Goal: Transaction & Acquisition: Purchase product/service

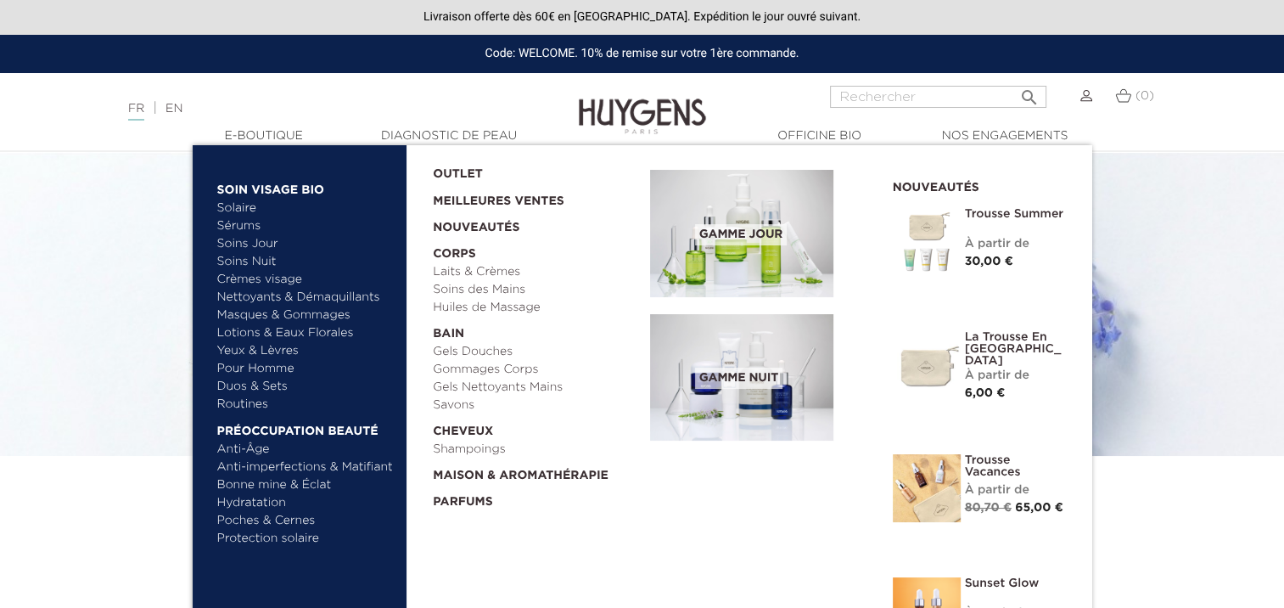
click at [251, 261] on link "Soins Nuit" at bounding box center [298, 262] width 162 height 18
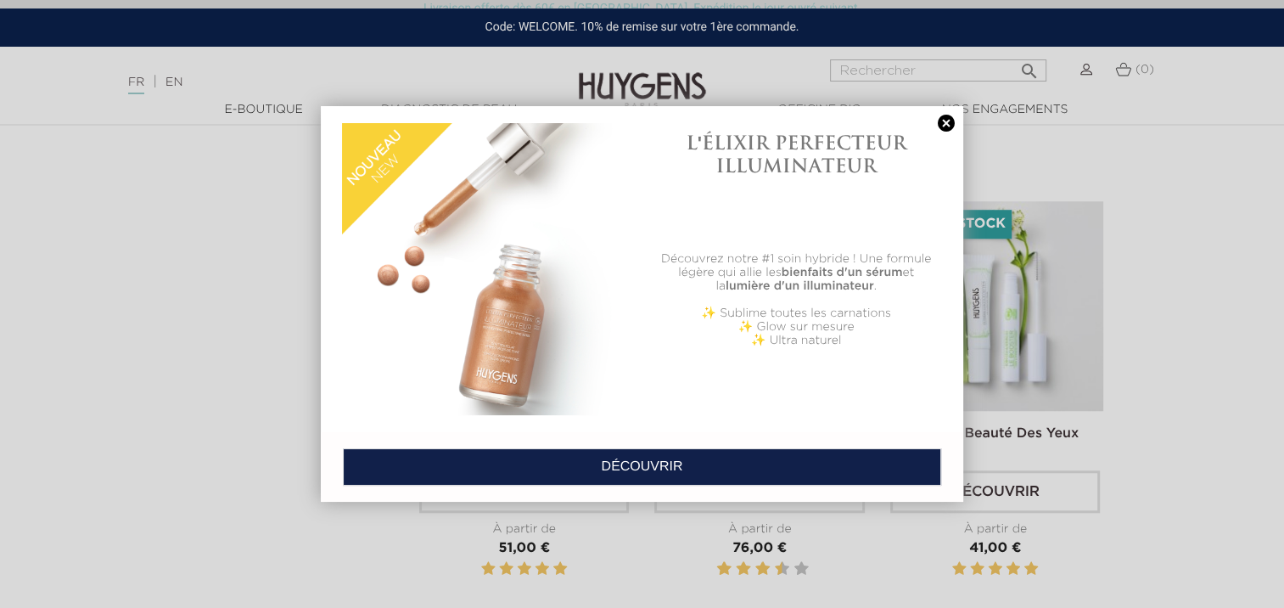
scroll to position [1406, 0]
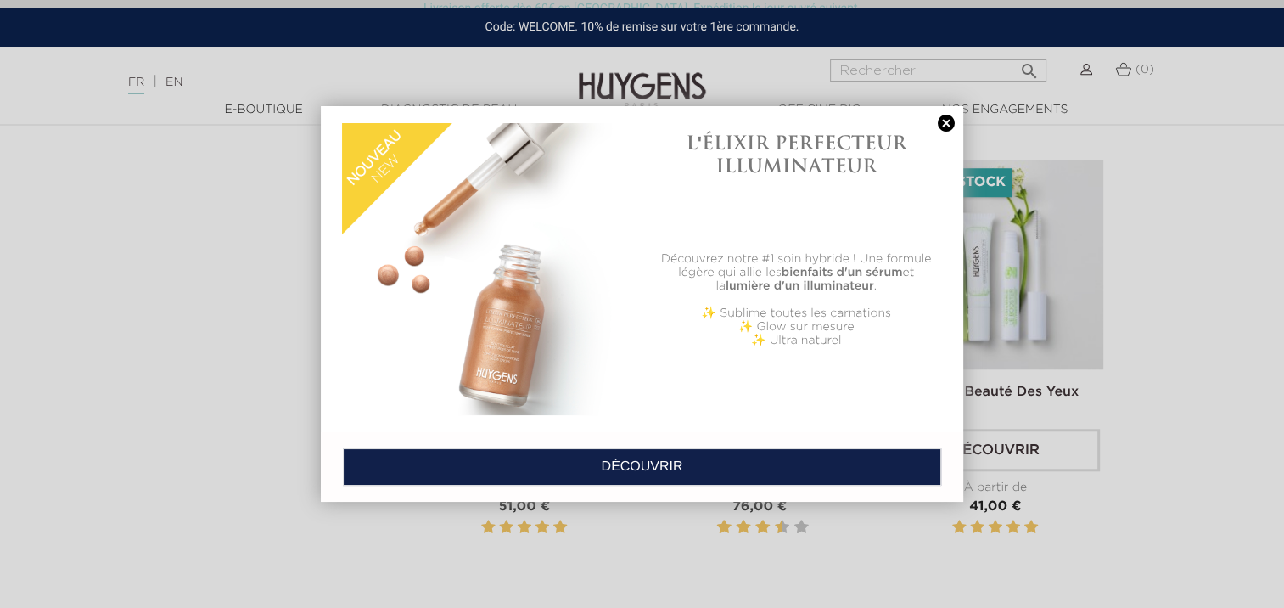
click at [1260, 183] on div at bounding box center [642, 304] width 1284 height 608
click at [943, 121] on link at bounding box center [946, 124] width 24 height 18
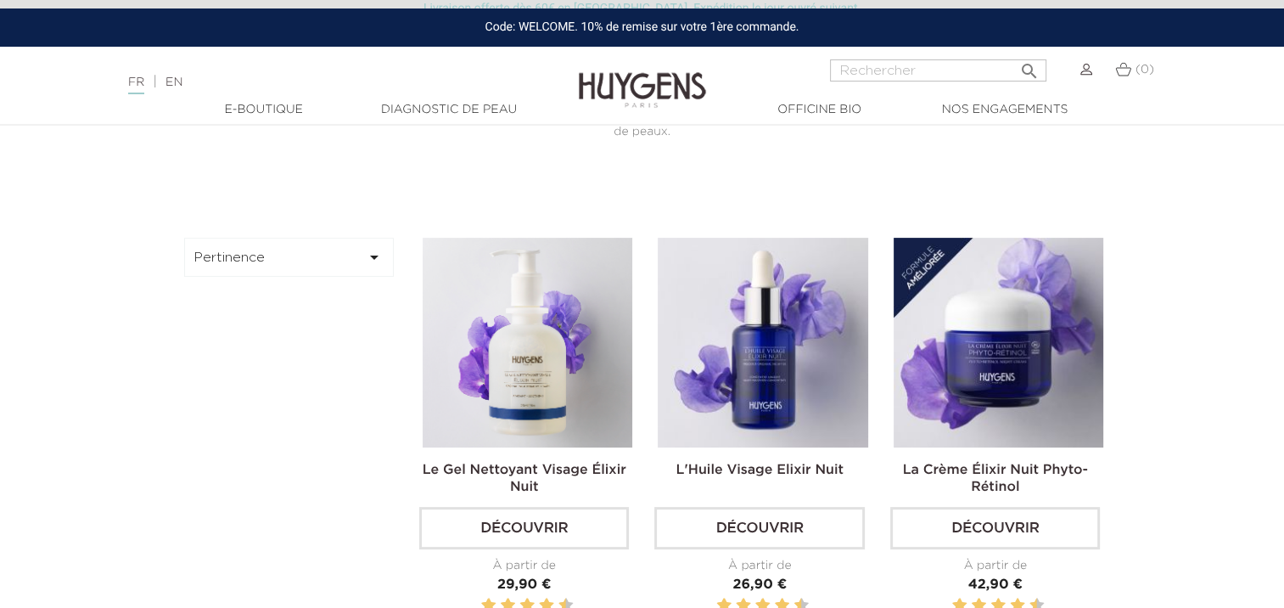
scroll to position [462, 0]
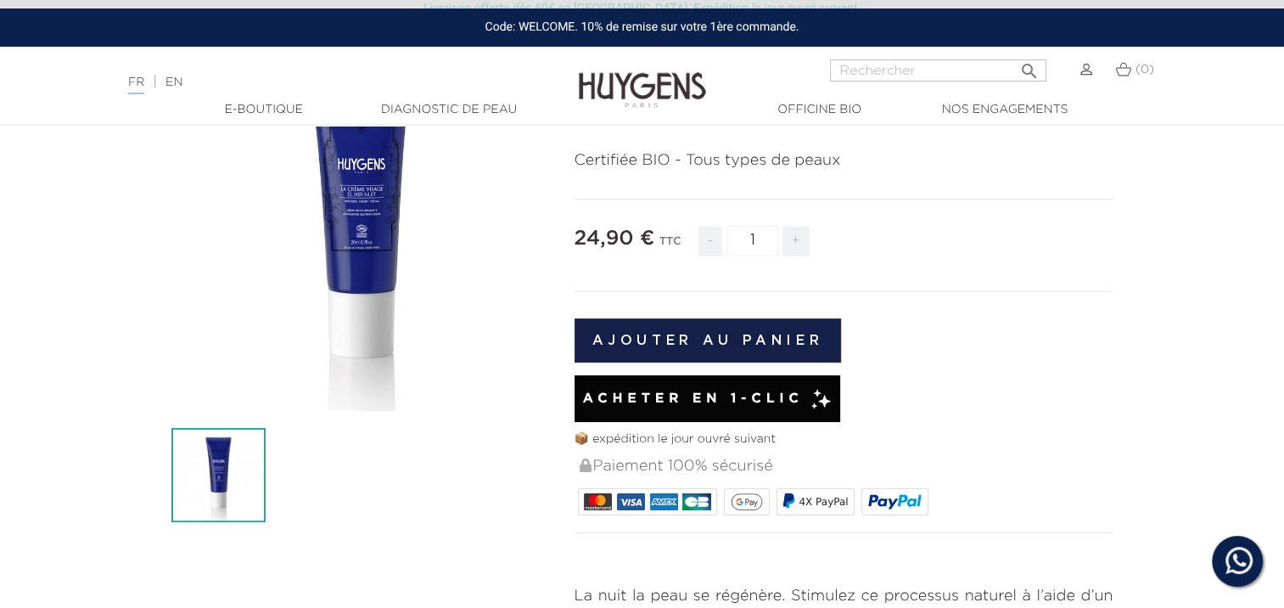
scroll to position [171, 0]
